Goal: Ask a question

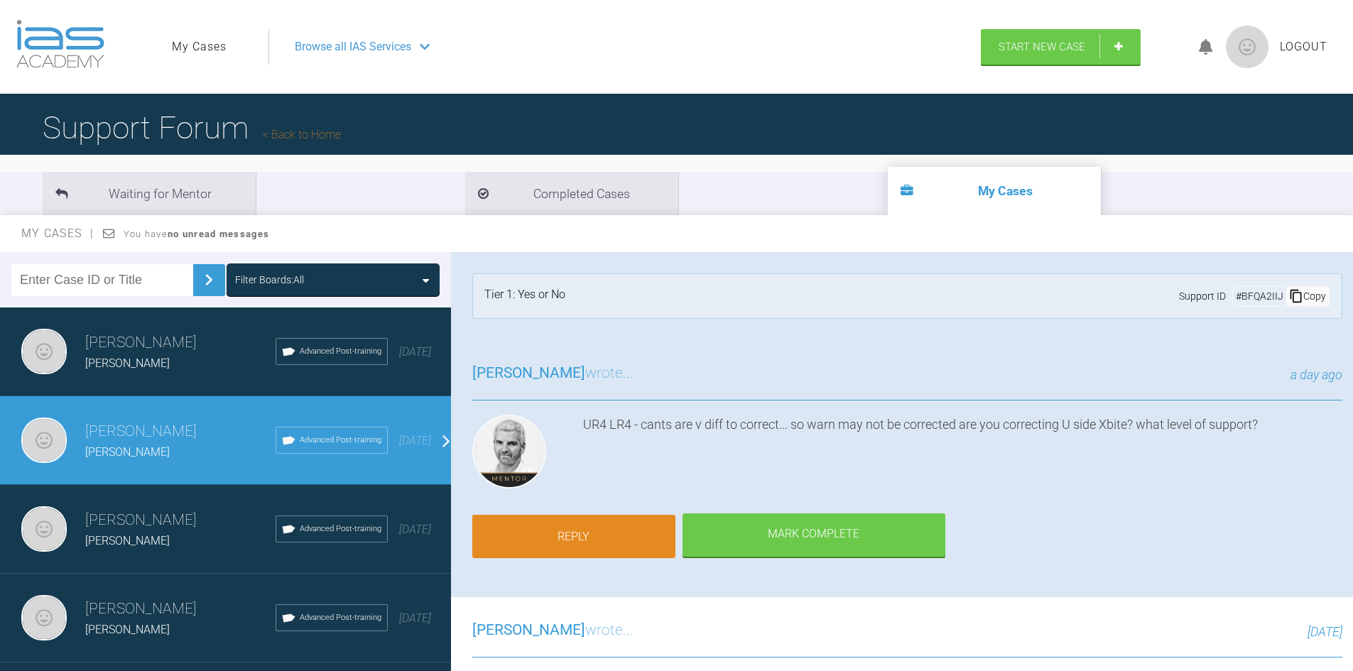
click at [595, 515] on link "Reply" at bounding box center [573, 537] width 203 height 44
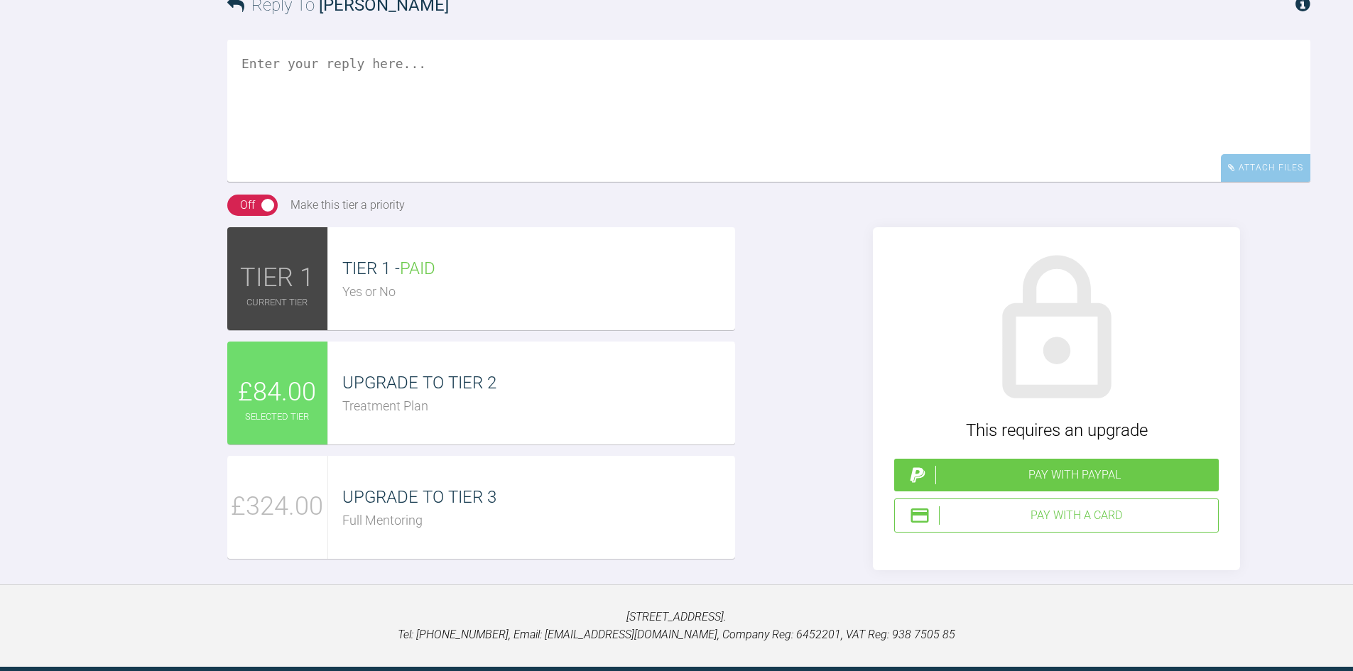
scroll to position [2374, 0]
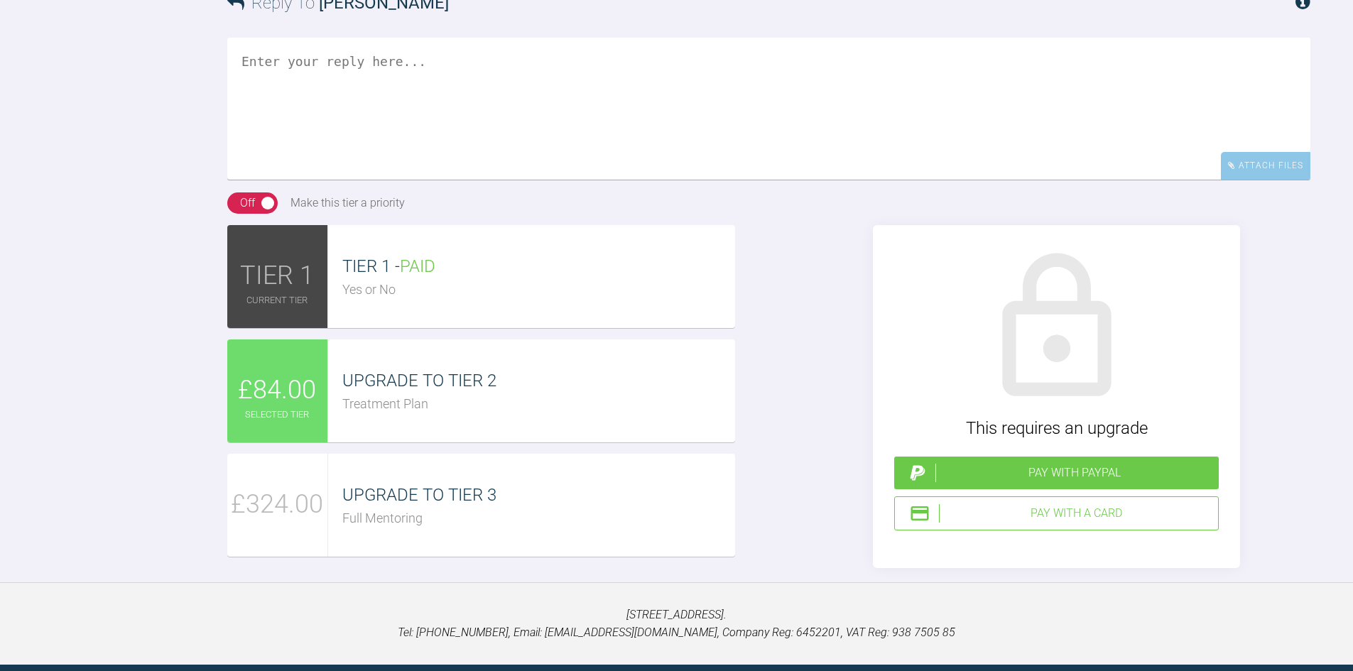
click at [299, 152] on textarea at bounding box center [768, 223] width 1083 height 142
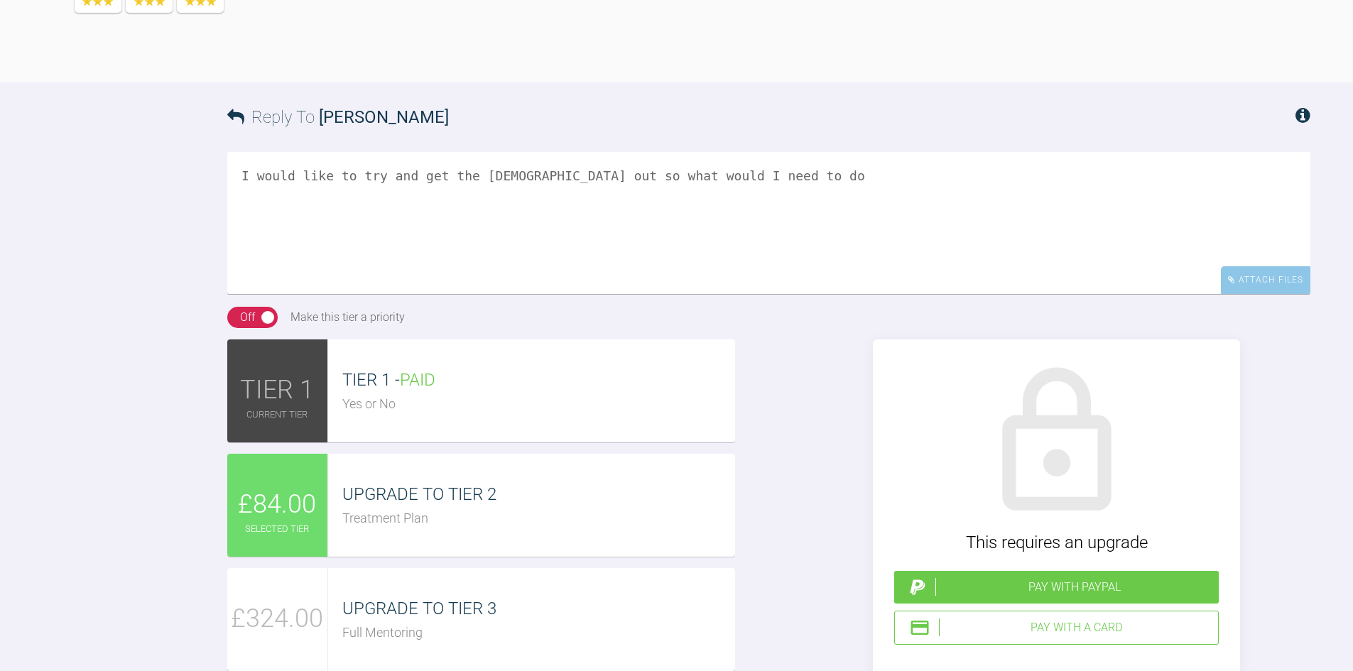
type textarea "I would like to try and get the [DEMOGRAPHIC_DATA] out so what would I need to …"
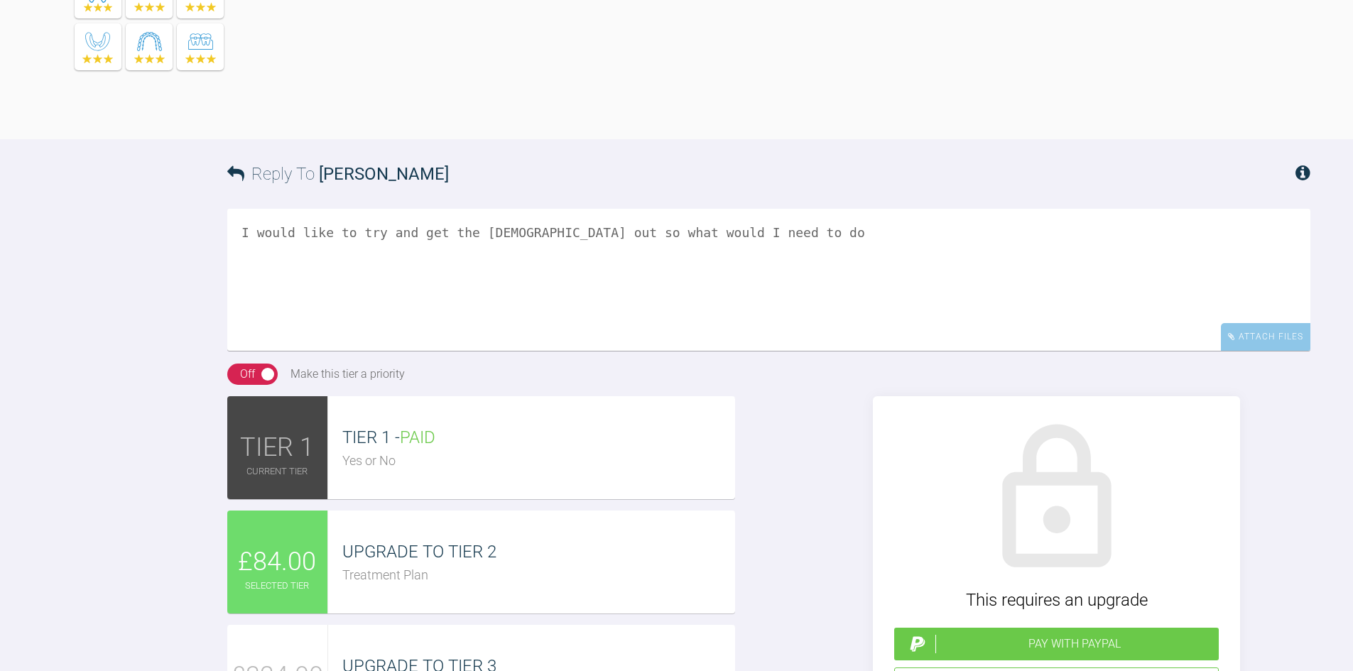
click at [969, 635] on div "Pay with PayPal" at bounding box center [1074, 644] width 278 height 18
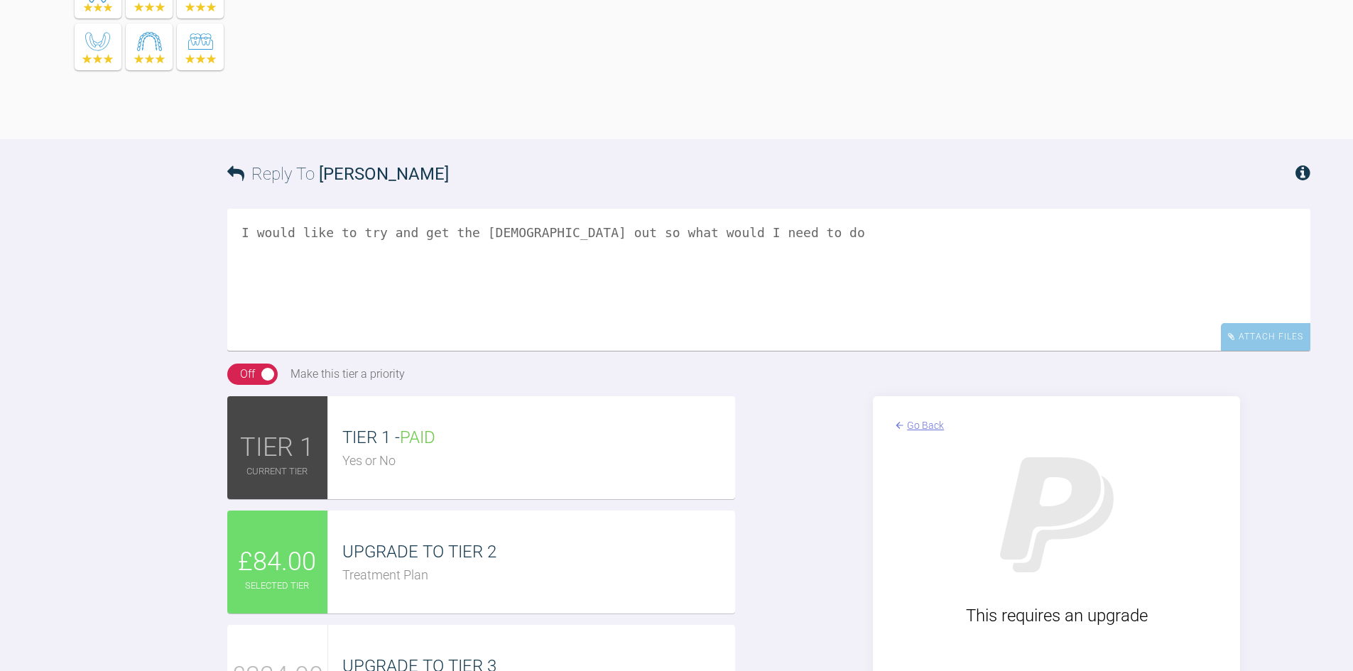
click at [439, 511] on div "UPGRADE TO TIER 2 Treatment Plan" at bounding box center [531, 562] width 407 height 103
click at [425, 542] on span "UPGRADE TO TIER 2" at bounding box center [419, 552] width 154 height 20
click at [658, 511] on div "UPGRADE TO TIER 2 Treatment Plan" at bounding box center [531, 562] width 407 height 103
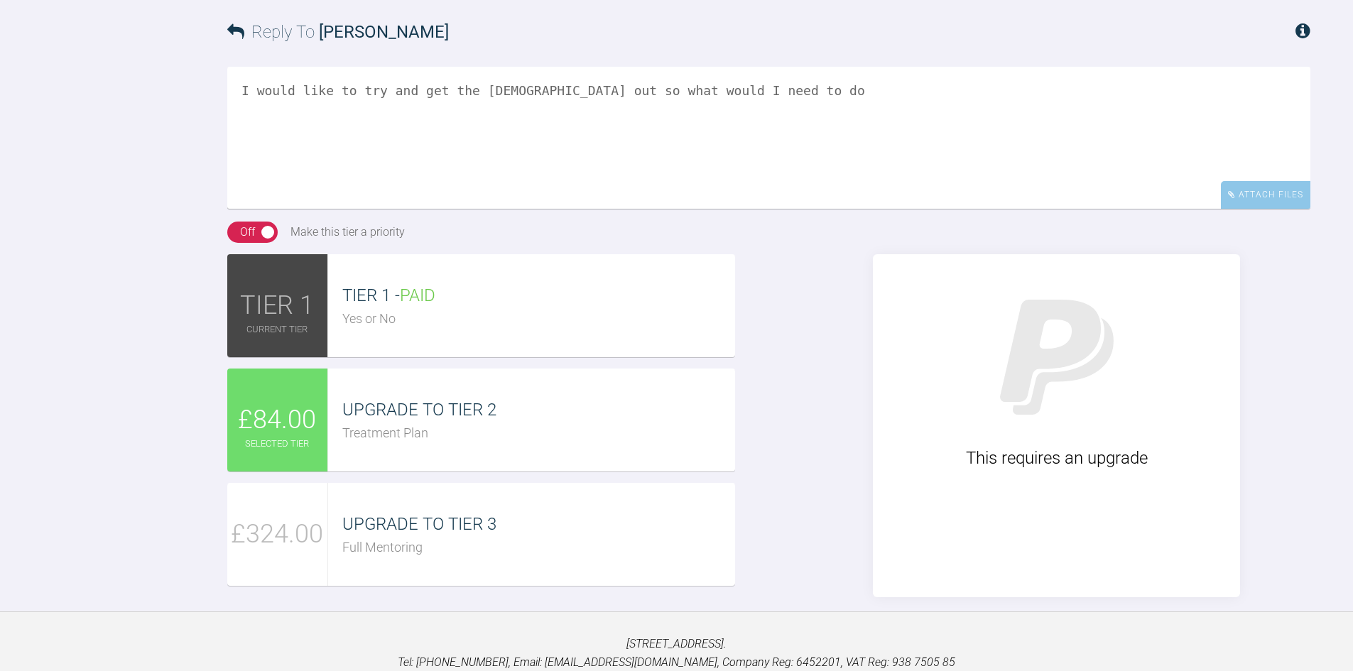
scroll to position [2550, 0]
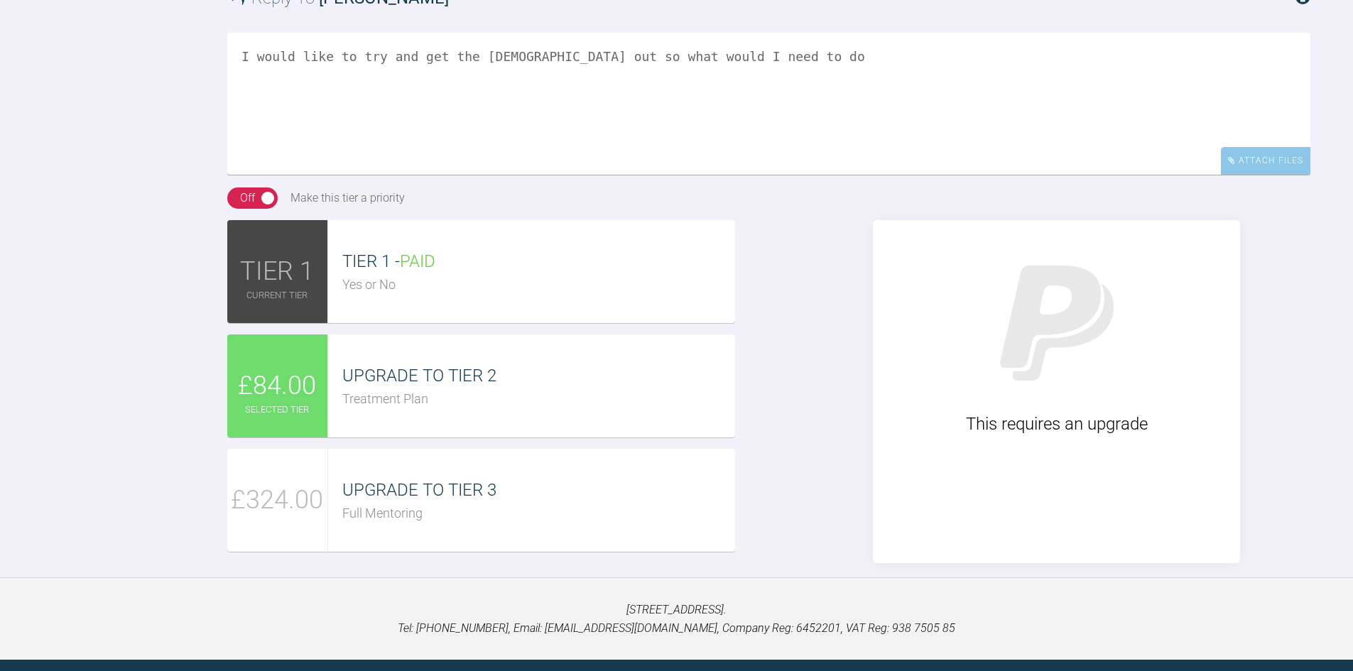
click at [423, 334] on div "UPGRADE TO TIER 2 Treatment Plan" at bounding box center [531, 385] width 407 height 103
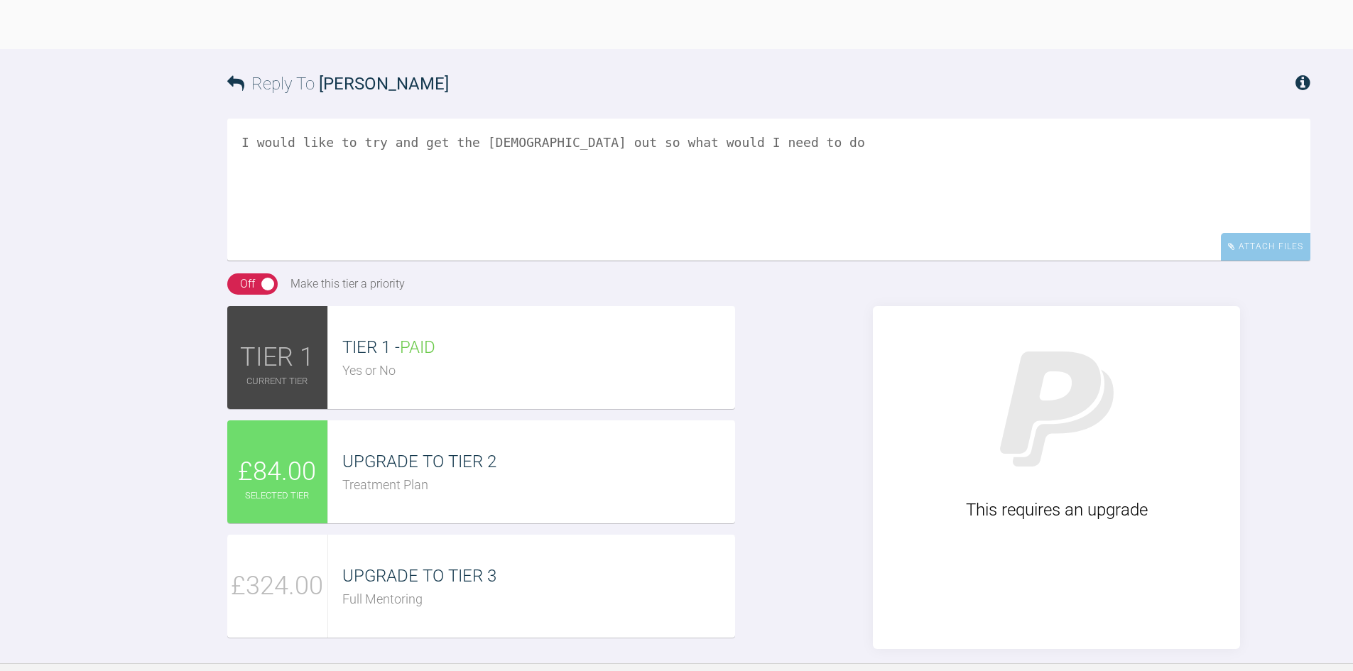
scroll to position [2479, 0]
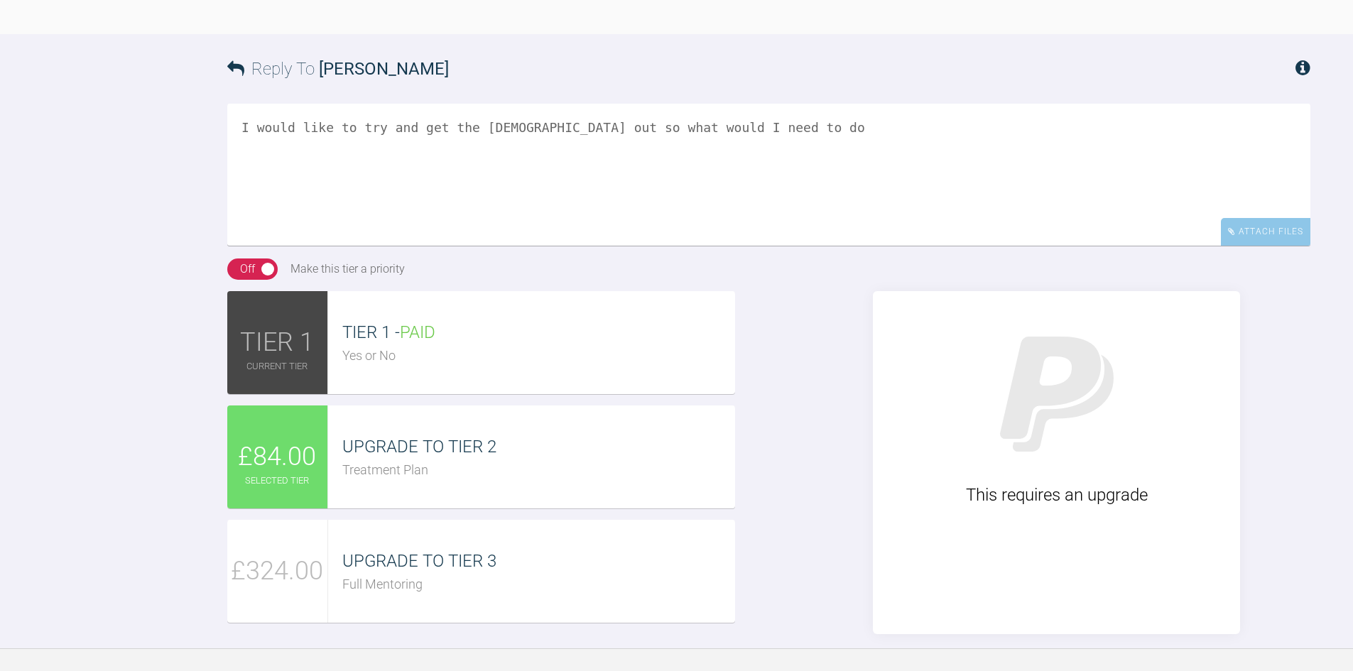
click at [397, 460] on div "Treatment Plan" at bounding box center [538, 470] width 393 height 21
click at [486, 520] on div "UPGRADE TO TIER 3 Full Mentoring" at bounding box center [531, 571] width 407 height 103
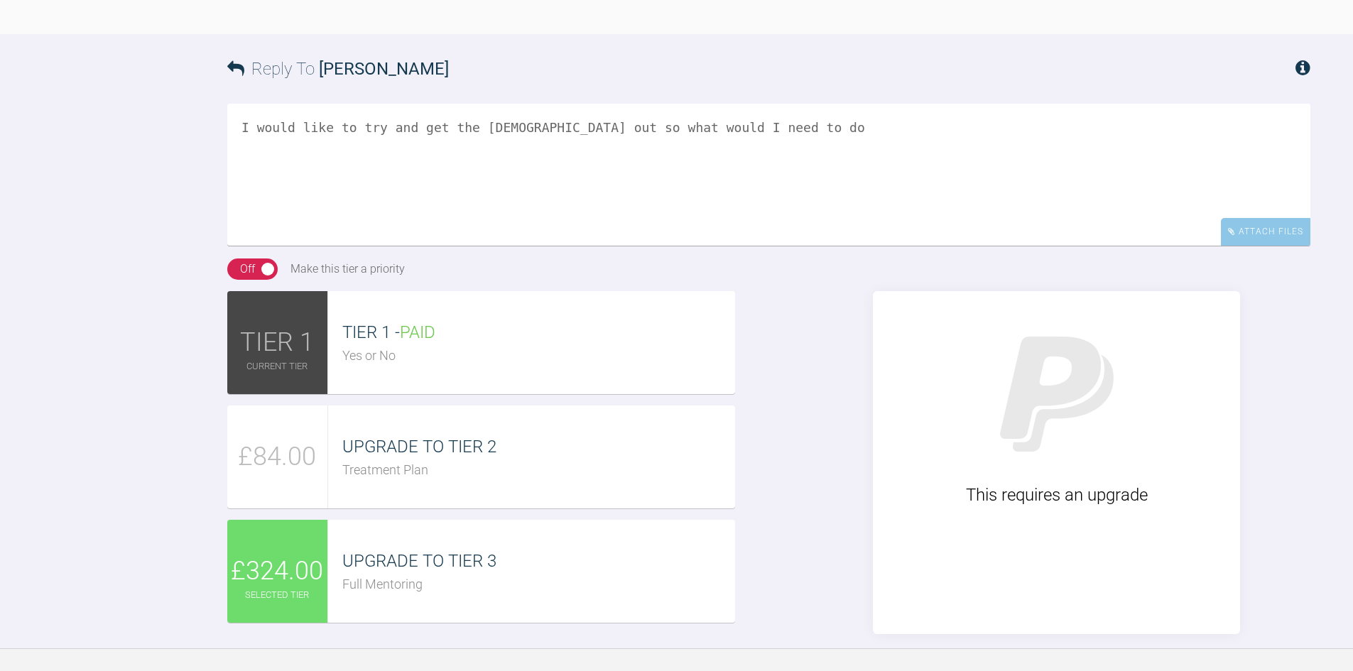
click at [456, 437] on span "UPGRADE TO TIER 2" at bounding box center [419, 447] width 154 height 20
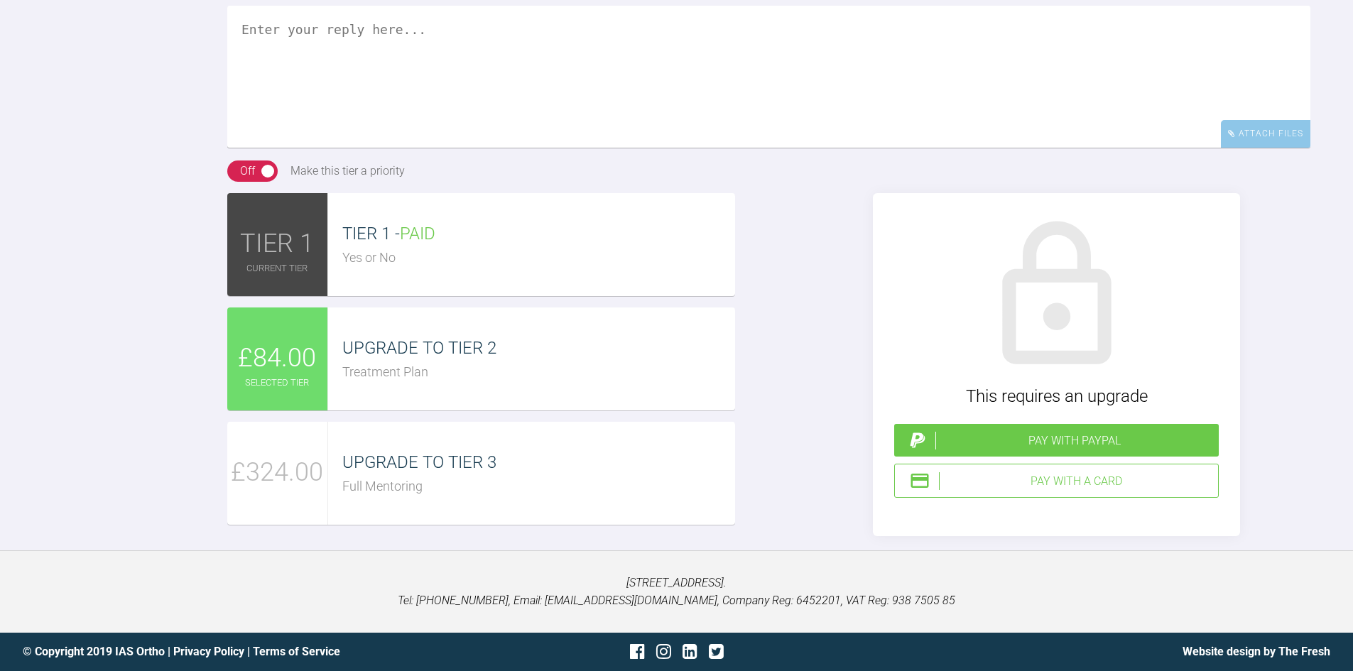
scroll to position [2438, 0]
click at [971, 443] on div "Pay with PayPal" at bounding box center [1074, 441] width 278 height 18
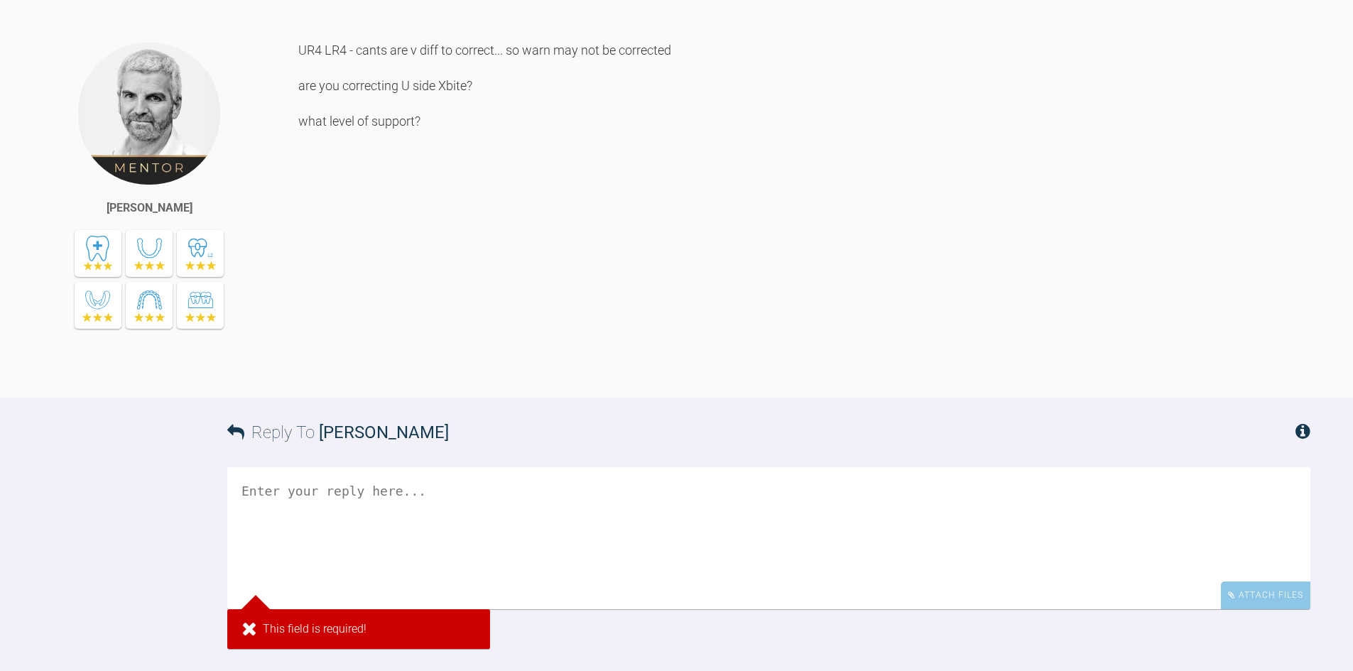
scroll to position [2083, 0]
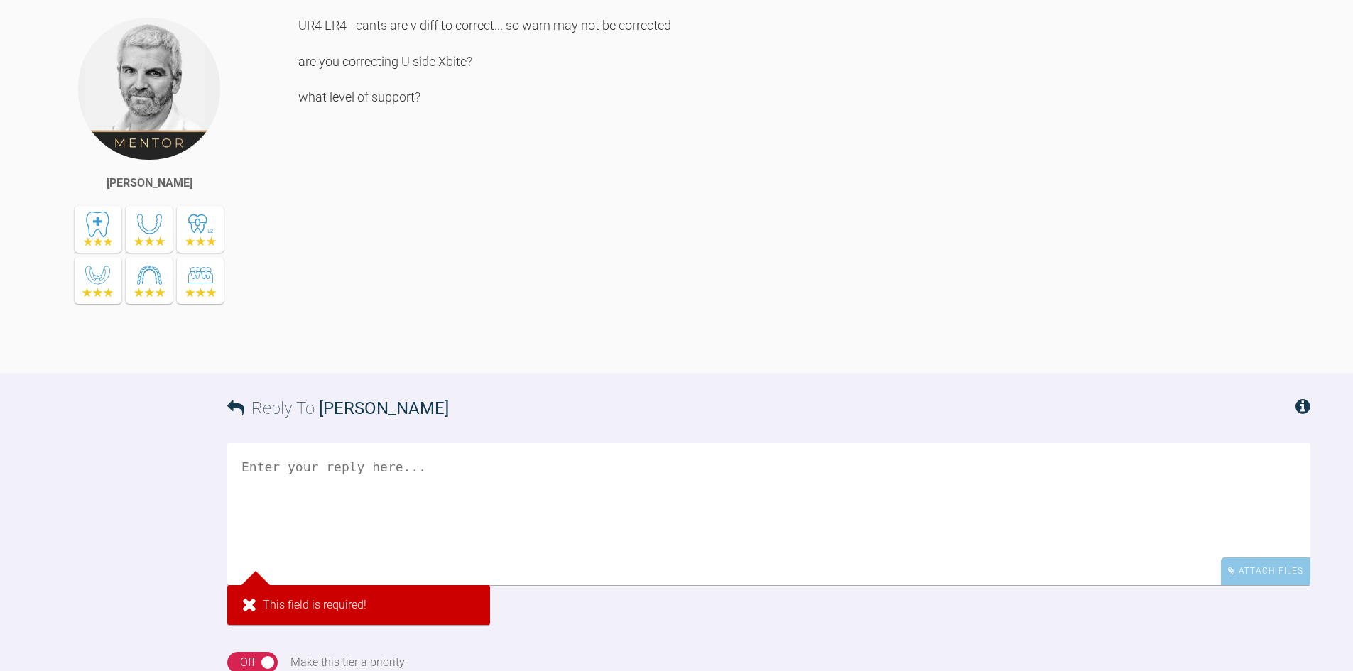
click at [330, 500] on textarea at bounding box center [768, 571] width 1083 height 142
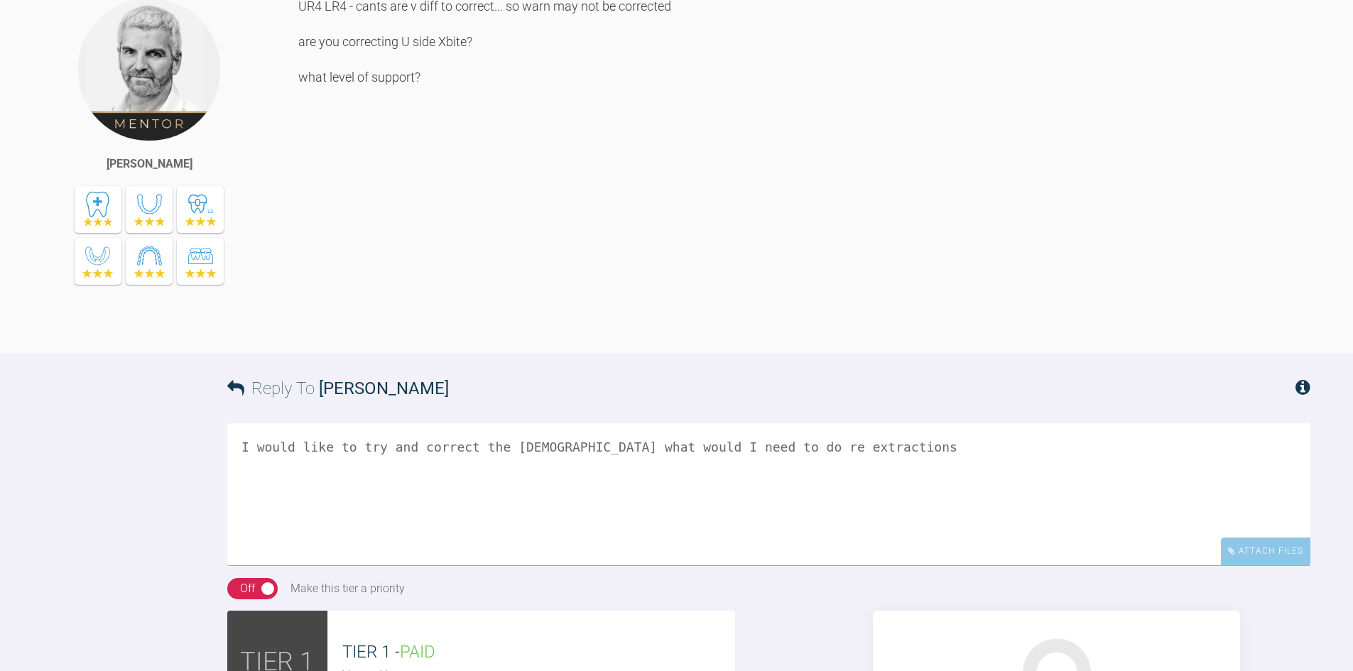
scroll to position [2438, 0]
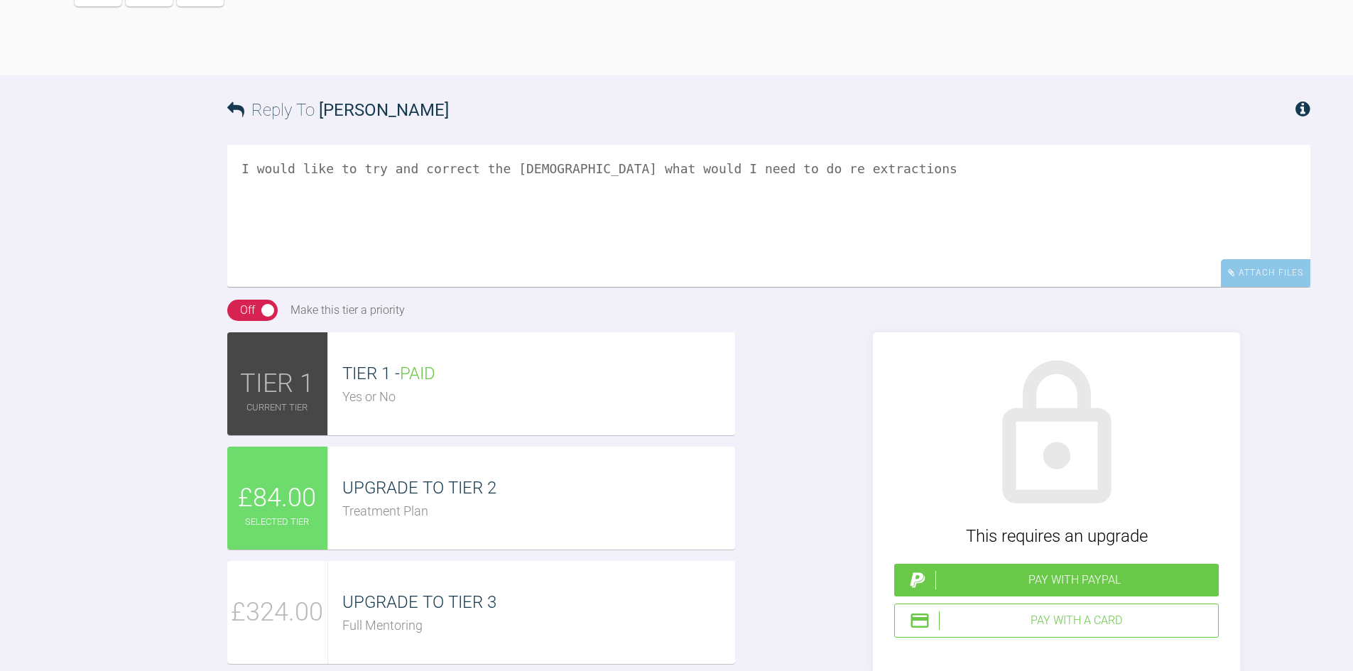
type textarea "I would like to try and correct the crossbite what would I need to do re extrac…"
click at [962, 571] on div "Pay with PayPal" at bounding box center [1074, 580] width 278 height 18
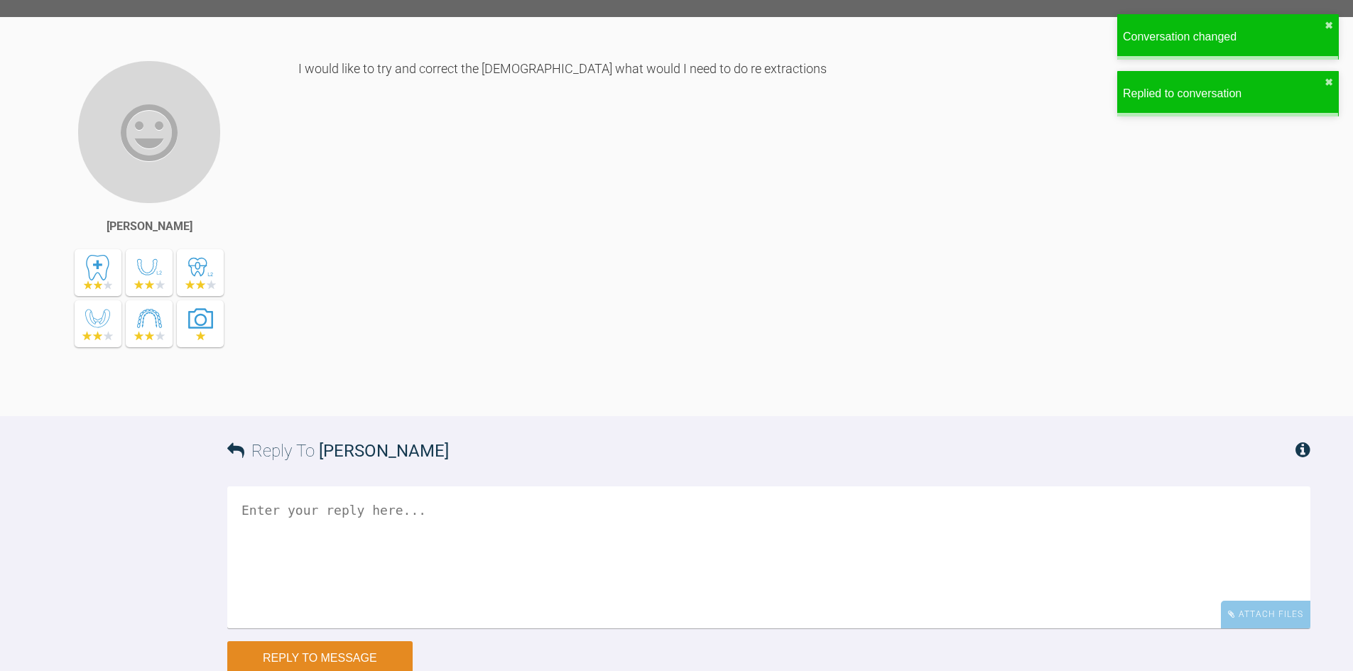
scroll to position [2375, 0]
